Goal: Task Accomplishment & Management: Manage account settings

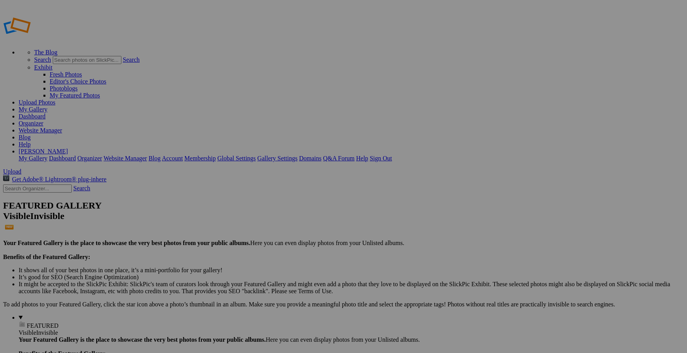
paste input "wineBANKers Table Weingut von Hövel"
type input "WineBANKers Table Weingut [PERSON_NAME]"
click at [274, 215] on span "Create" at bounding box center [266, 218] width 16 height 7
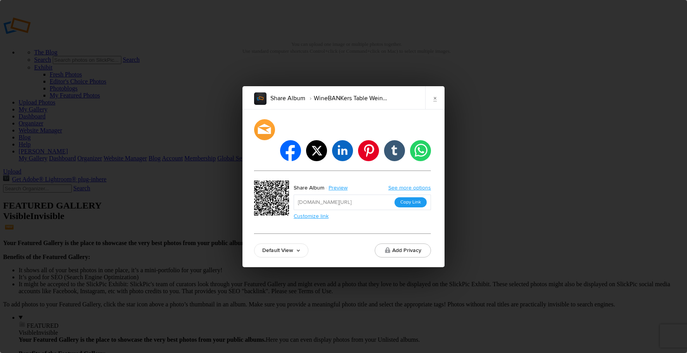
click at [414, 197] on button "Copy Link" at bounding box center [411, 202] width 32 height 10
click at [439, 109] on link "×" at bounding box center [434, 97] width 19 height 23
